Goal: Information Seeking & Learning: Understand process/instructions

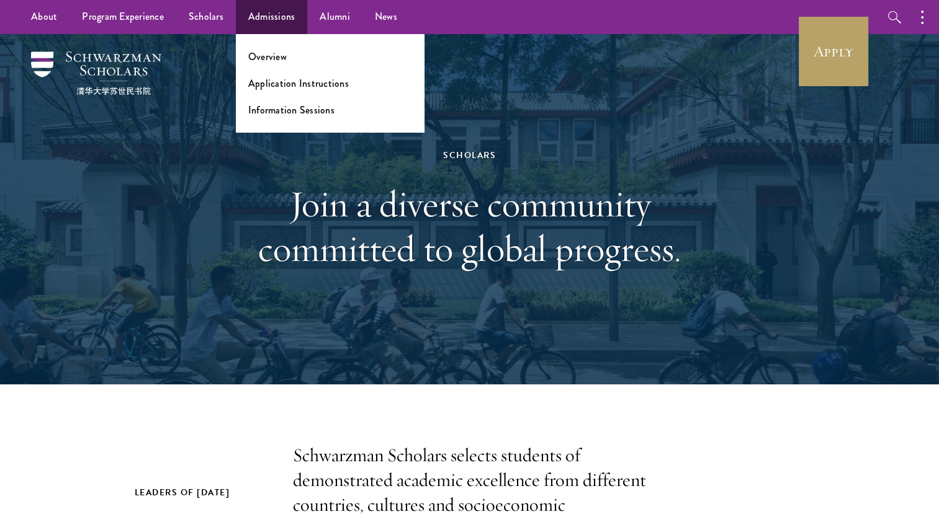
click at [272, 68] on ul "Overview Application Instructions Information Sessions" at bounding box center [330, 83] width 189 height 99
click at [269, 63] on link "Overview" at bounding box center [267, 57] width 38 height 14
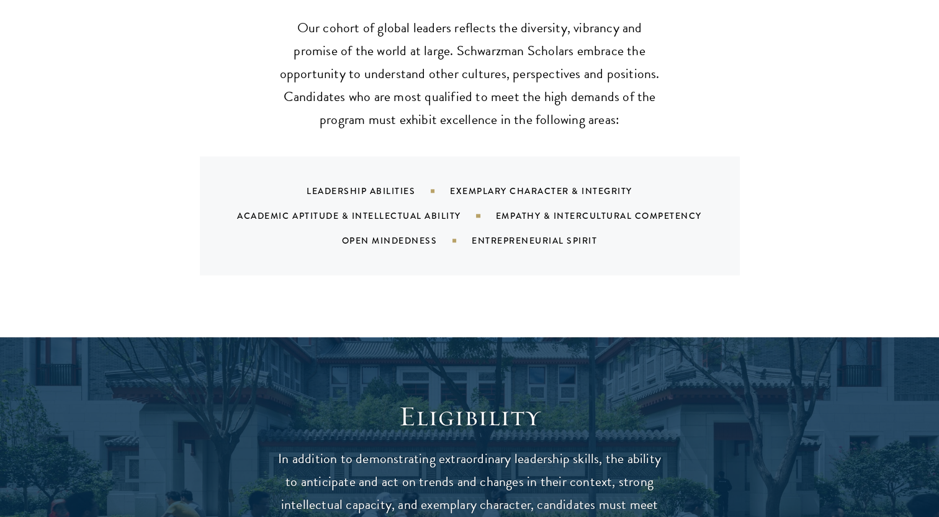
scroll to position [1267, 0]
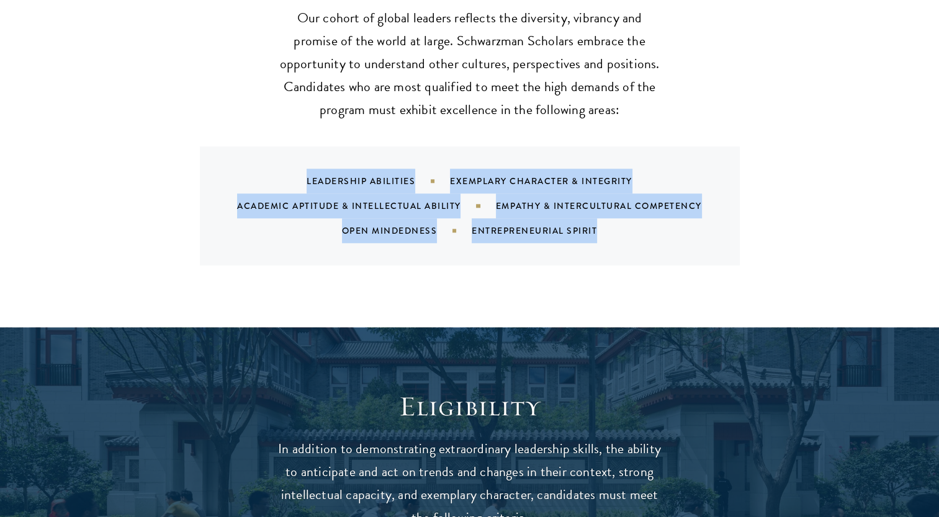
drag, startPoint x: 306, startPoint y: 154, endPoint x: 608, endPoint y: 202, distance: 305.3
click at [608, 202] on div "Leadership Abilities Exemplary Character & Integrity Academic Aptitude & Intell…" at bounding box center [485, 206] width 510 height 74
copy div "Leadership Abilities Exemplary Character & Integrity Academic Aptitude & Intell…"
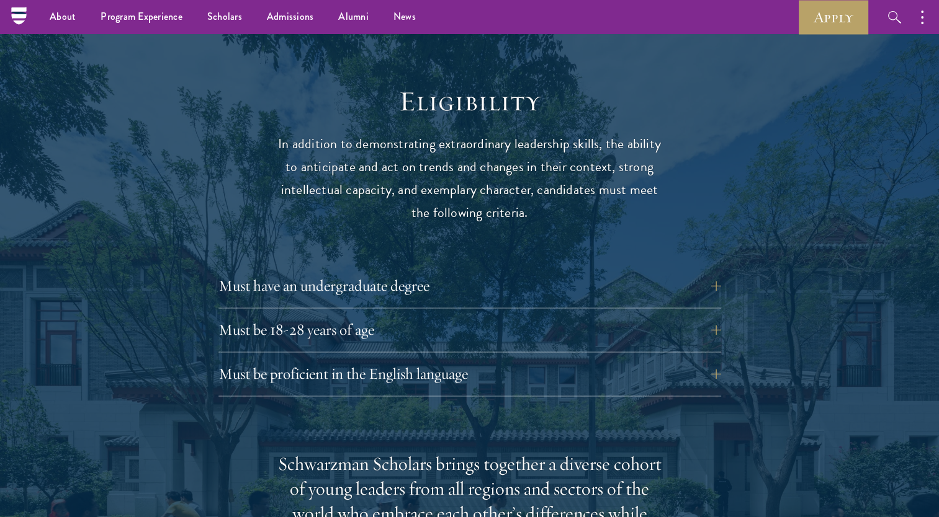
scroll to position [1484, 0]
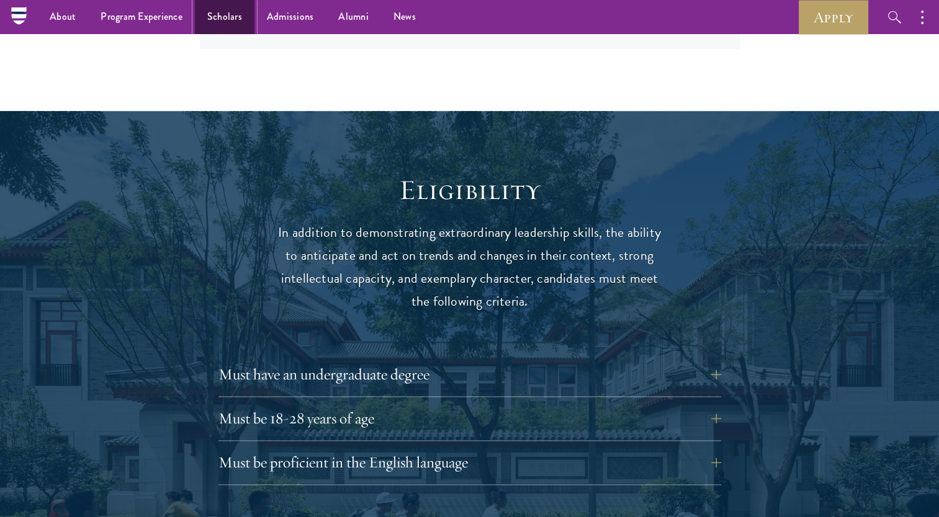
click at [224, 22] on link "Scholars" at bounding box center [225, 17] width 60 height 34
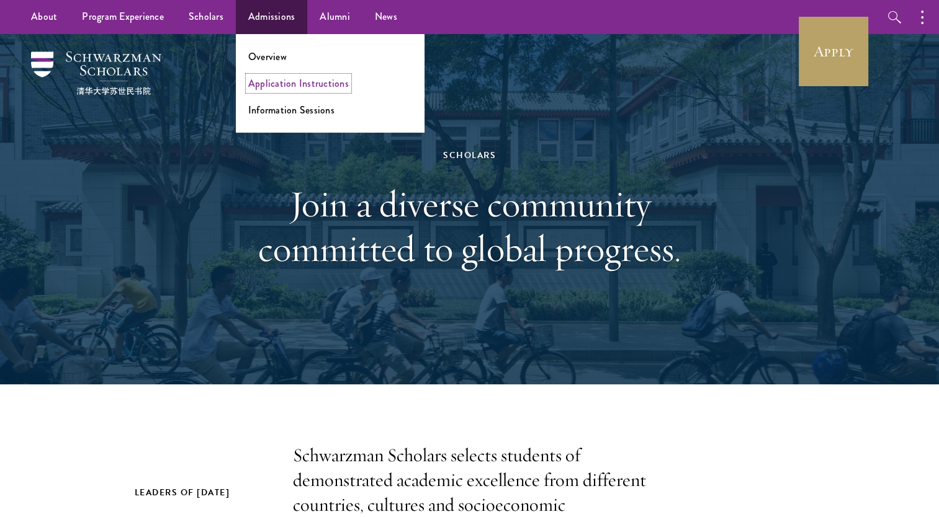
click at [280, 88] on link "Application Instructions" at bounding box center [298, 83] width 100 height 14
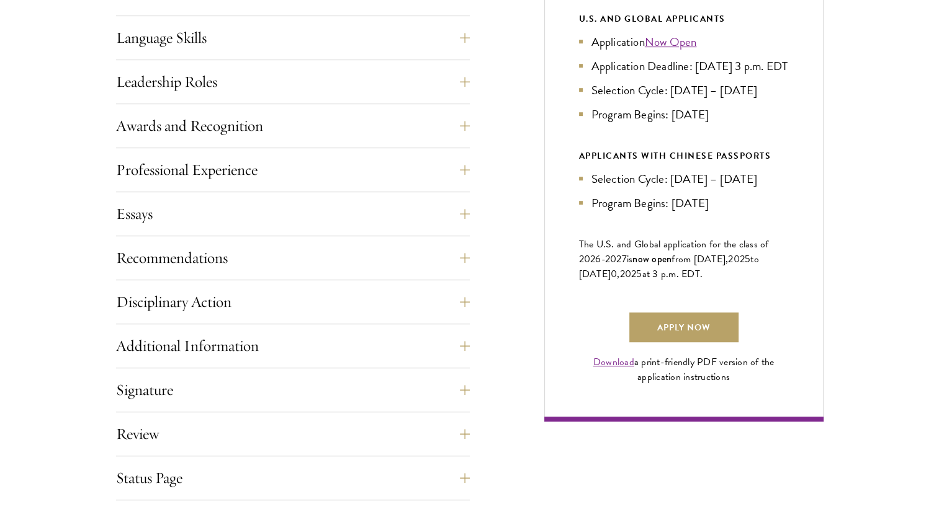
scroll to position [703, 0]
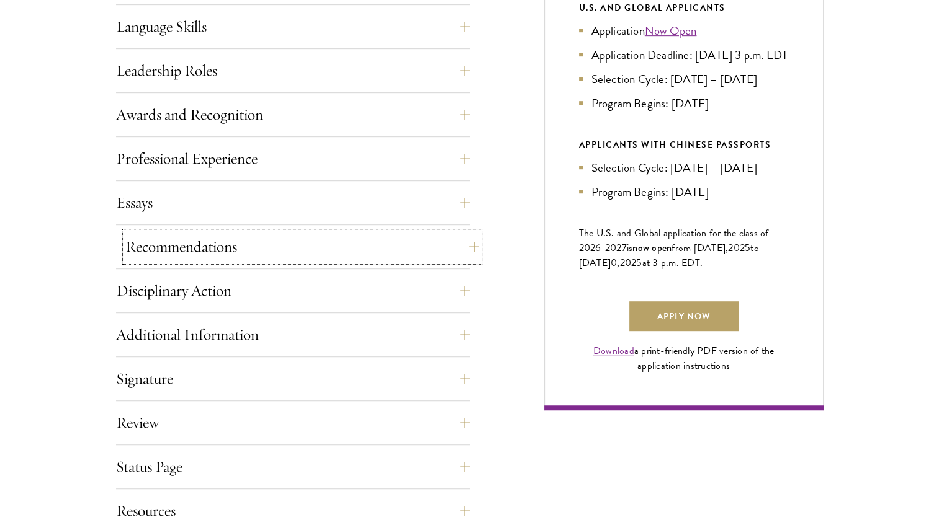
click at [305, 257] on button "Recommendations" at bounding box center [302, 247] width 354 height 30
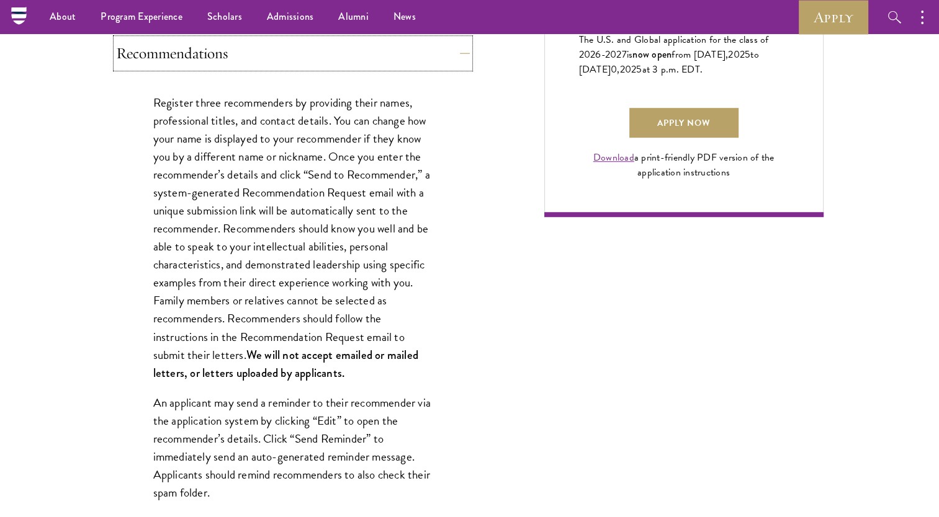
scroll to position [899, 0]
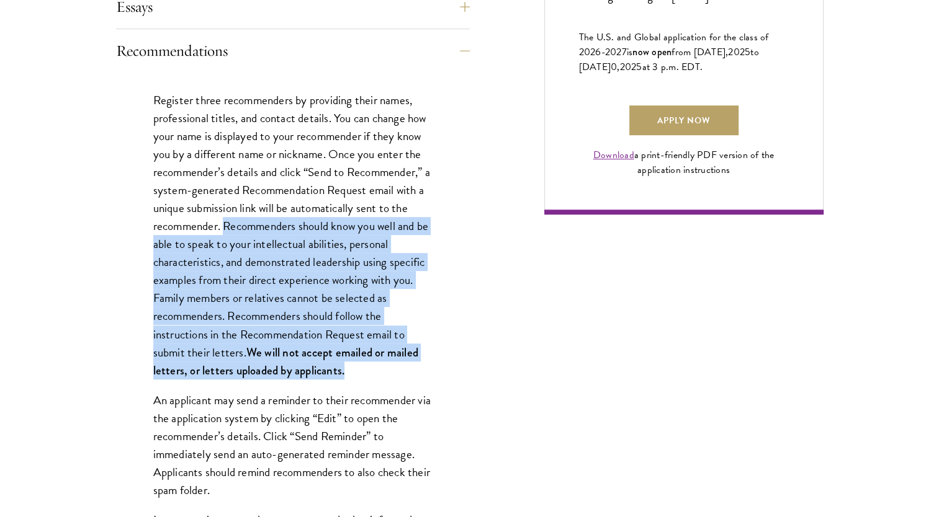
drag, startPoint x: 226, startPoint y: 221, endPoint x: 363, endPoint y: 361, distance: 196.1
click at [363, 361] on p "Register three recommenders by providing their names, professional titles, and …" at bounding box center [292, 235] width 279 height 288
copy p "Recommenders should know you well and be able to speak to your intellectual abi…"
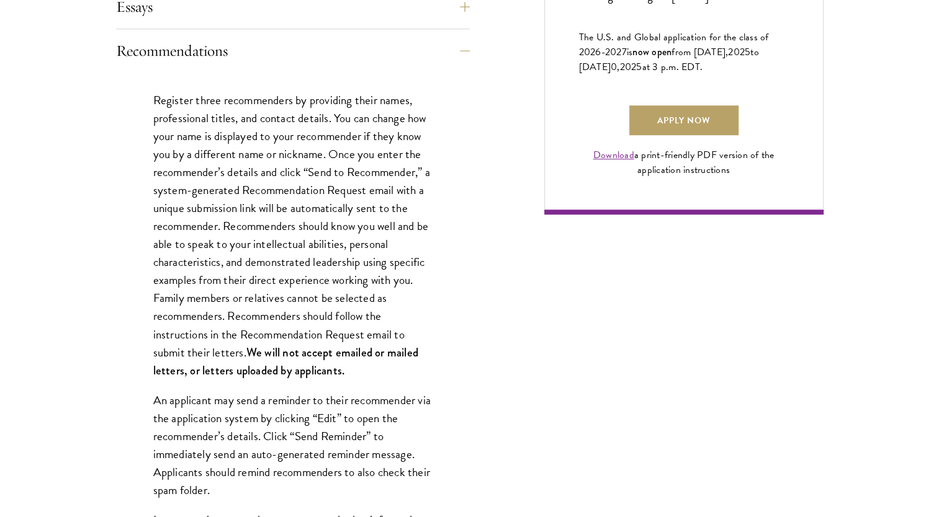
click at [352, 58] on button "Recommendations" at bounding box center [302, 51] width 354 height 30
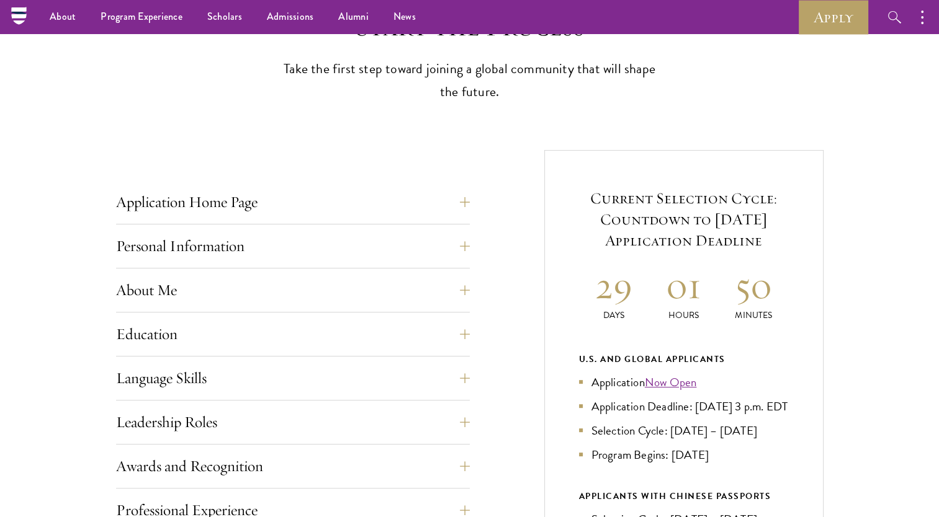
scroll to position [349, 0]
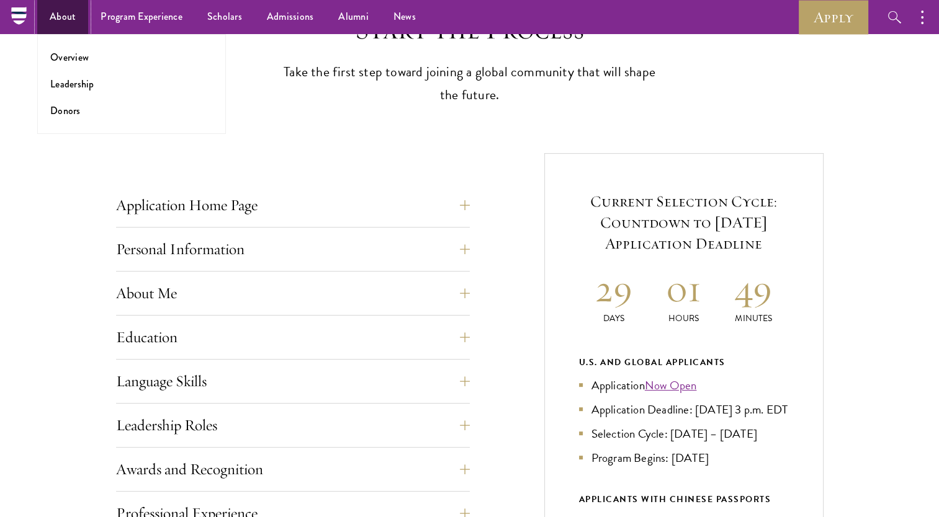
click at [65, 21] on link "About" at bounding box center [62, 17] width 51 height 34
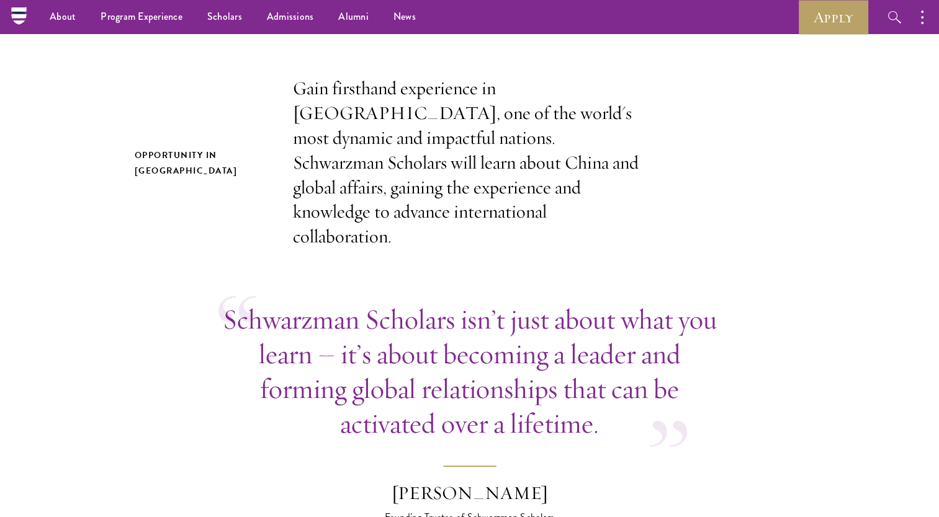
scroll to position [268, 0]
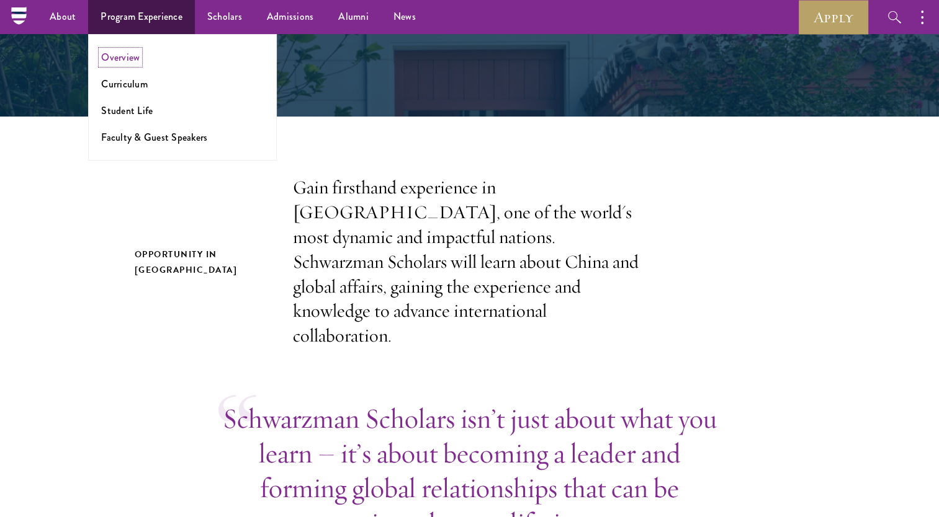
click at [128, 63] on link "Overview" at bounding box center [120, 57] width 38 height 14
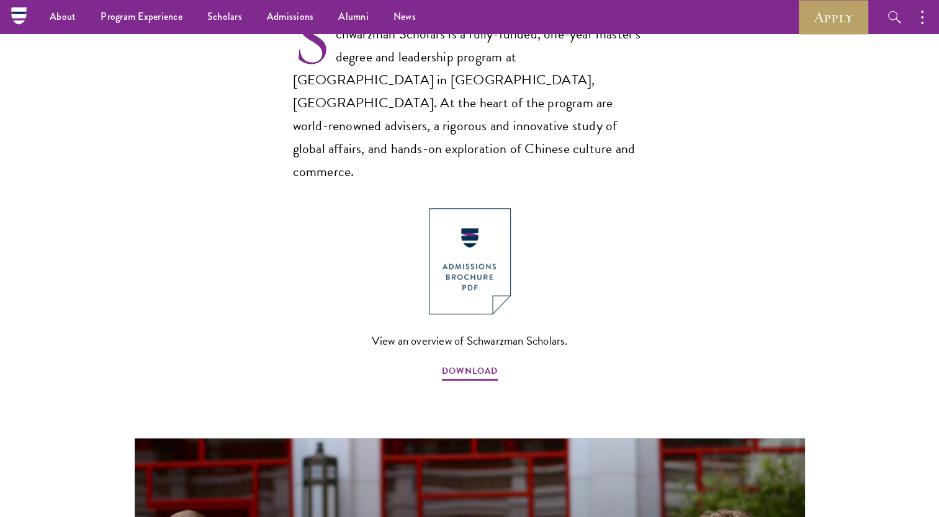
scroll to position [814, 0]
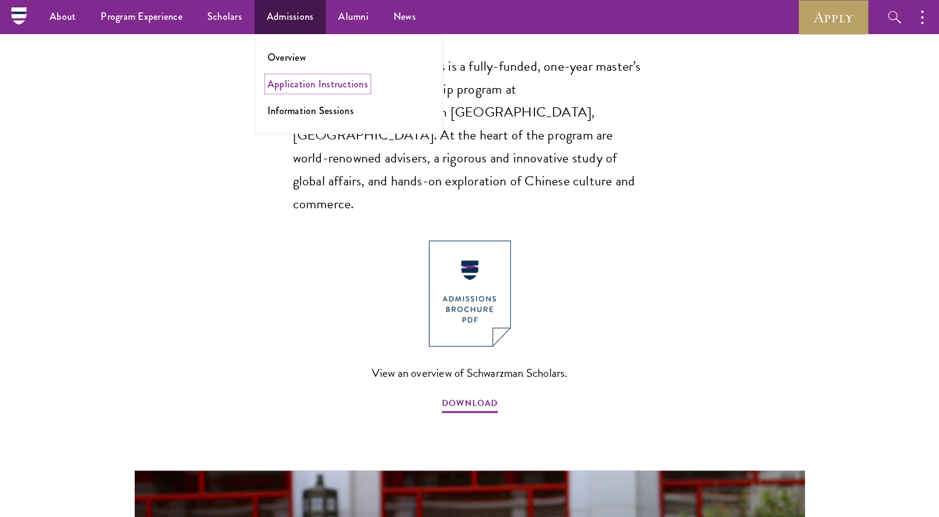
click at [299, 85] on link "Application Instructions" at bounding box center [317, 84] width 100 height 14
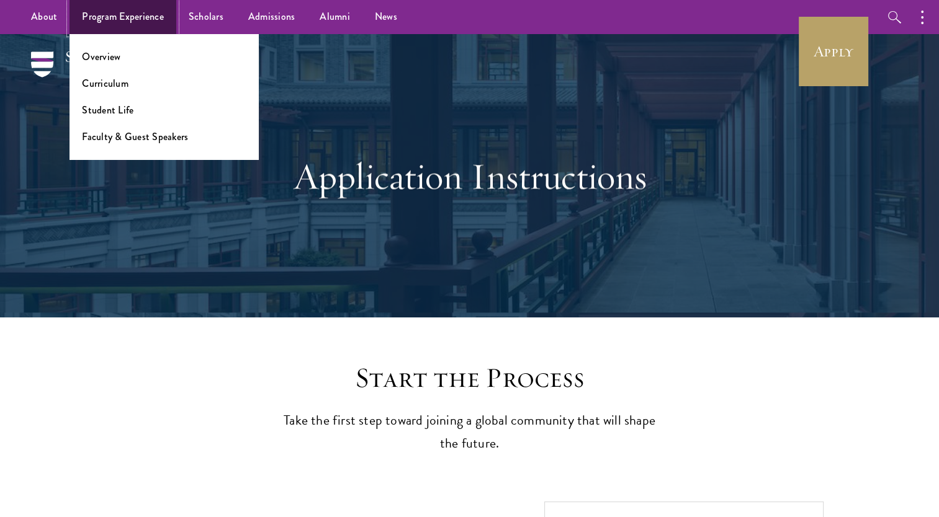
click at [102, 26] on link "Program Experience" at bounding box center [122, 17] width 107 height 34
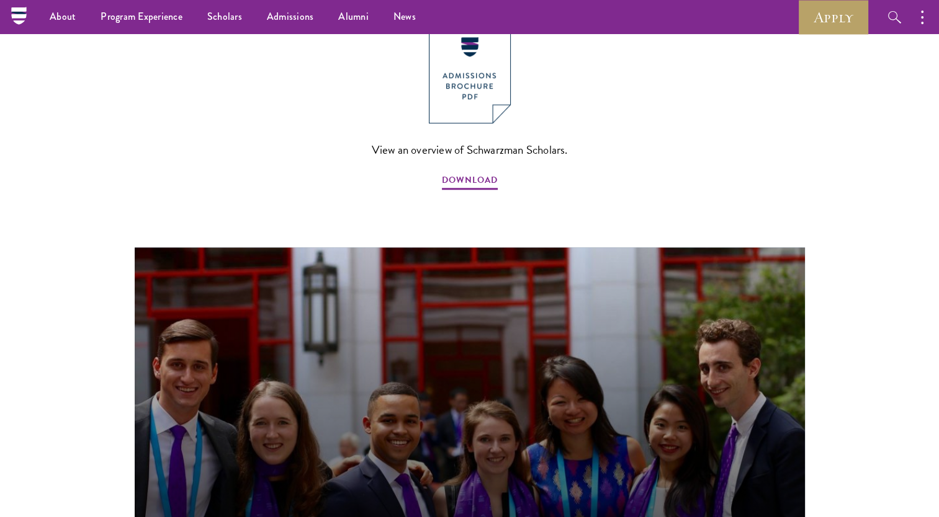
scroll to position [811, 0]
